Goal: Transaction & Acquisition: Purchase product/service

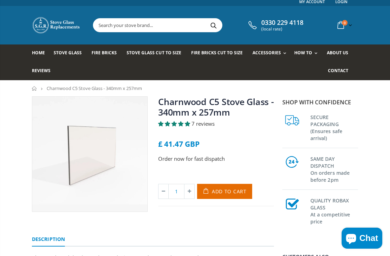
scroll to position [4, 0]
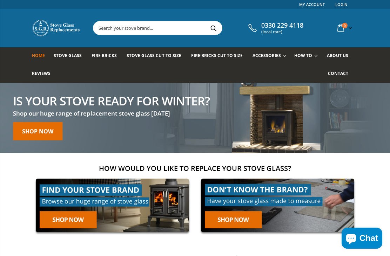
click at [173, 27] on input "text" at bounding box center [189, 27] width 193 height 13
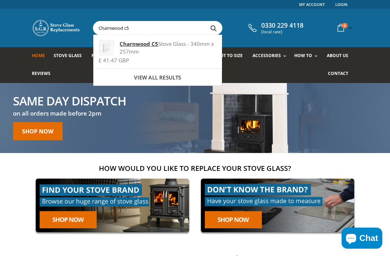
type input "Charnwood c5"
click at [131, 47] on strong "Charnwood C5" at bounding box center [138, 43] width 39 height 7
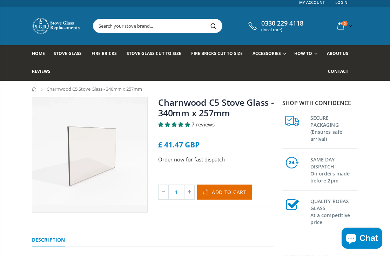
scroll to position [2, 0]
